Goal: Complete application form

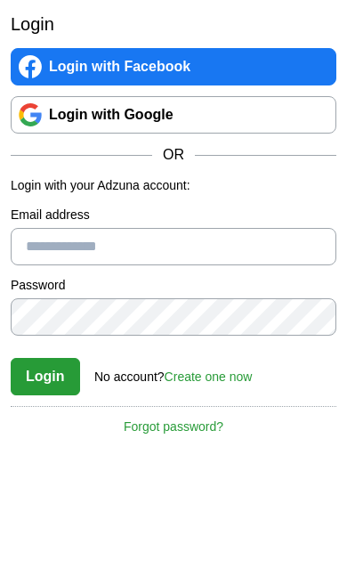
click at [177, 67] on link "Login with Facebook" at bounding box center [174, 66] width 326 height 37
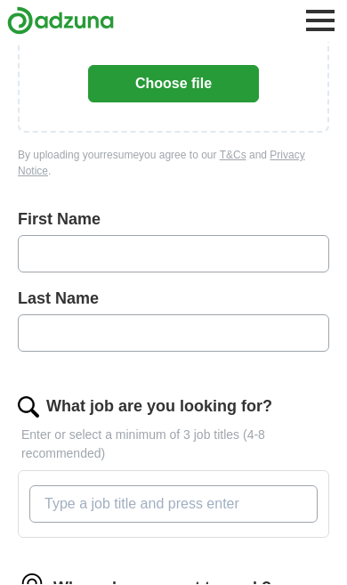
scroll to position [254, 0]
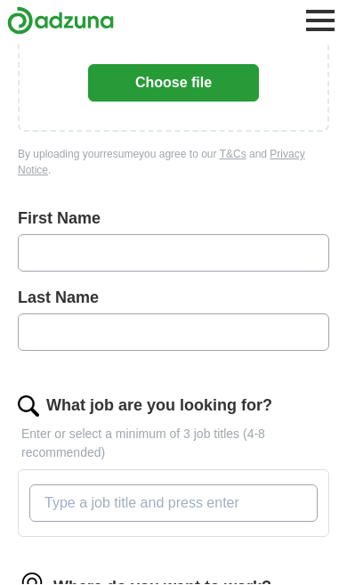
click at [150, 271] on input "text" at bounding box center [173, 253] width 311 height 37
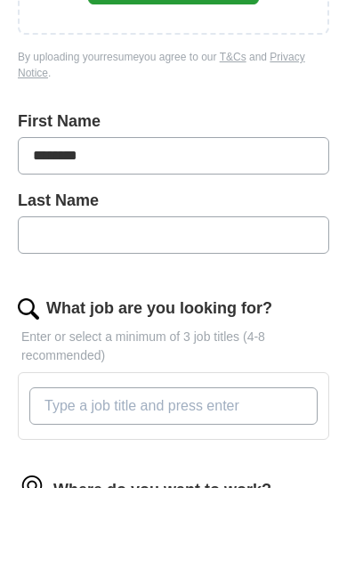
type input "*******"
click at [267, 314] on input "text" at bounding box center [173, 332] width 311 height 37
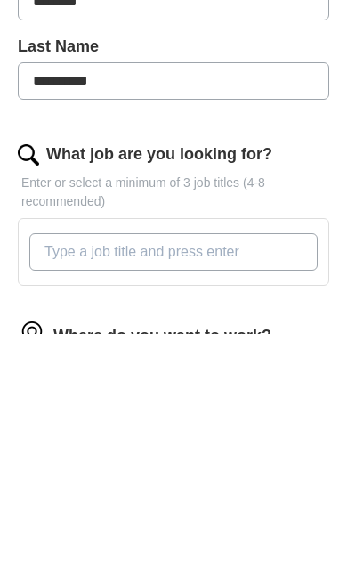
type input "*********"
click at [207, 485] on input "What job are you looking for?" at bounding box center [173, 503] width 288 height 37
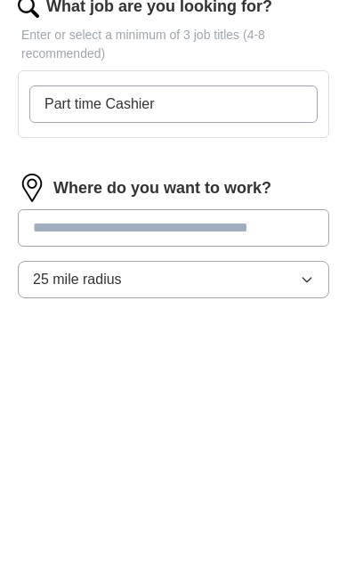
scroll to position [407, 0]
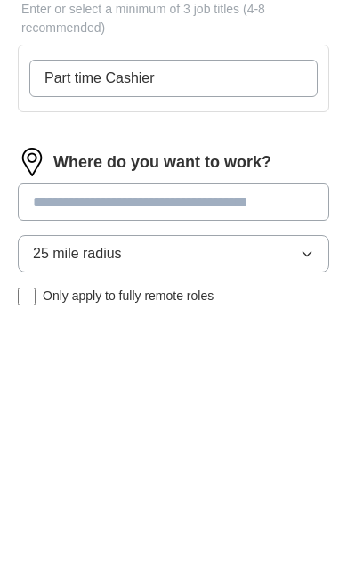
type input "Part time Cashier"
click at [311, 507] on button "25 mile radius" at bounding box center [173, 525] width 311 height 37
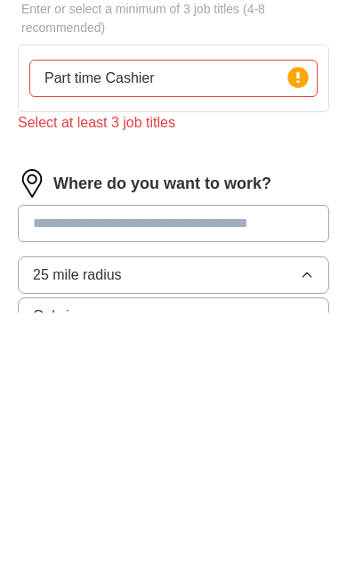
scroll to position [680, 0]
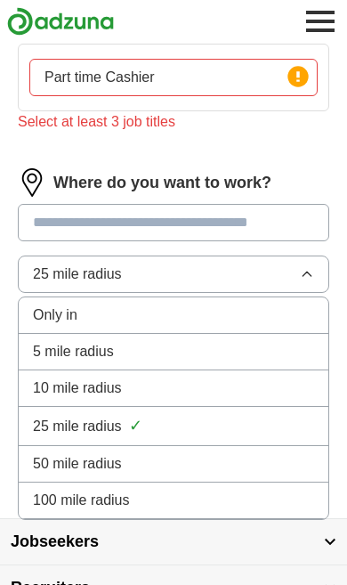
click at [155, 358] on div "5 mile radius" at bounding box center [173, 351] width 281 height 21
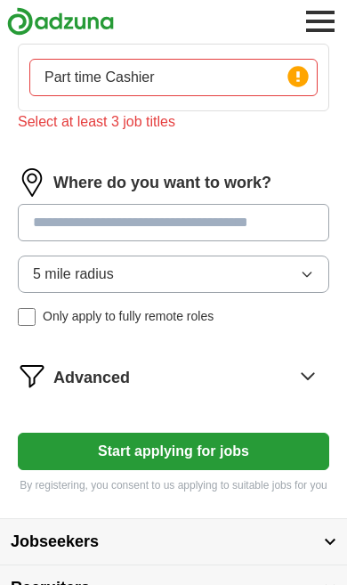
click at [76, 233] on input at bounding box center [173, 222] width 311 height 37
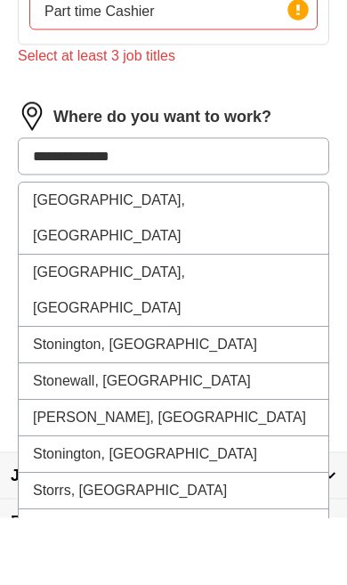
type input "**********"
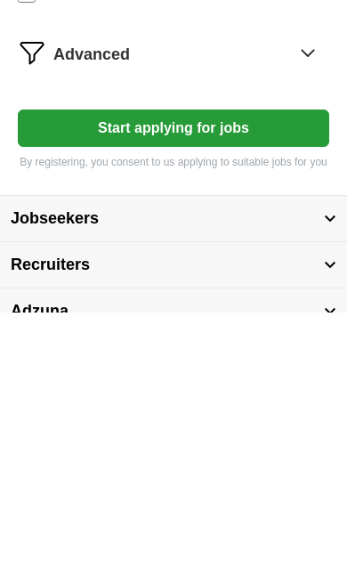
scroll to position [731, 0]
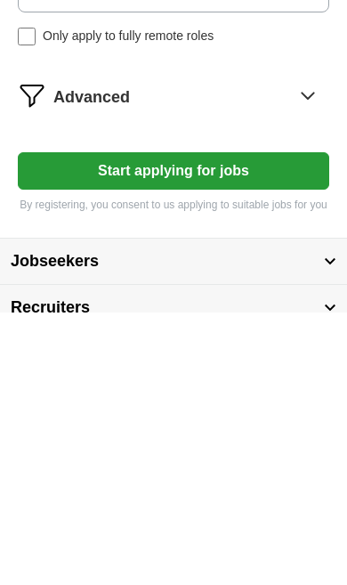
scroll to position [933, 0]
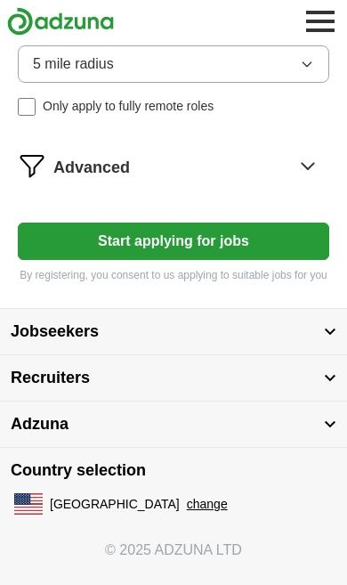
click at [175, 241] on button "Start applying for jobs" at bounding box center [173, 240] width 311 height 37
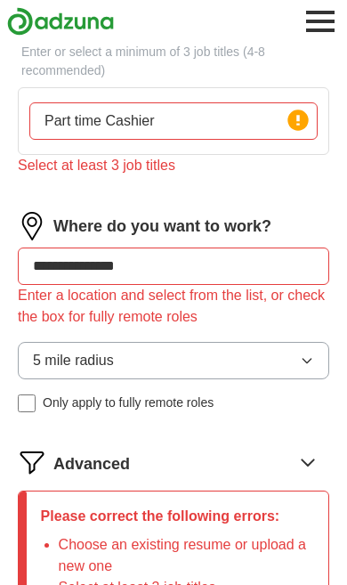
scroll to position [650, 0]
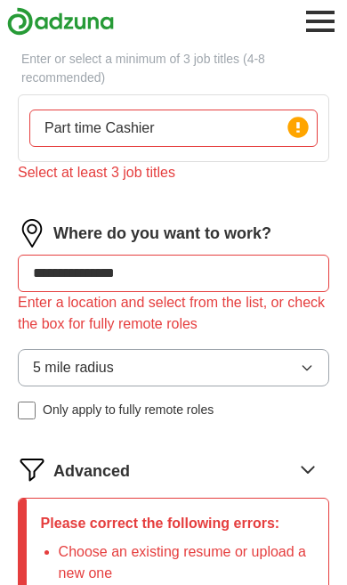
click at [154, 325] on div "Enter a location and select from the list, or check the box for fully remote ro…" at bounding box center [173, 313] width 311 height 43
click at [153, 172] on div "Select at least 3 job titles" at bounding box center [173, 172] width 311 height 21
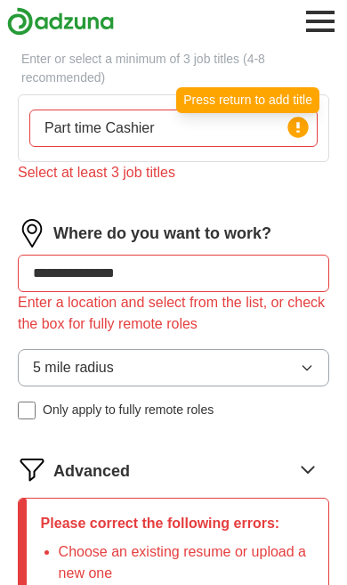
click at [308, 129] on circle at bounding box center [297, 127] width 20 height 20
